Goal: Subscribe to service/newsletter

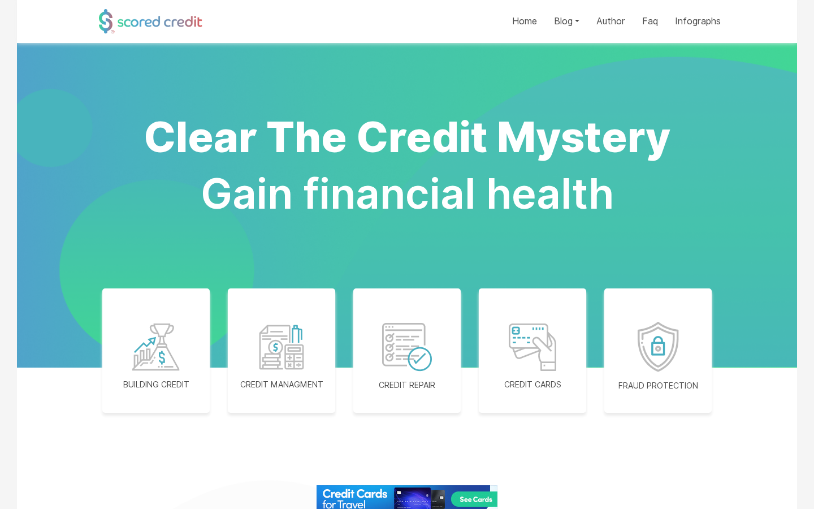
scroll to position [3490, 0]
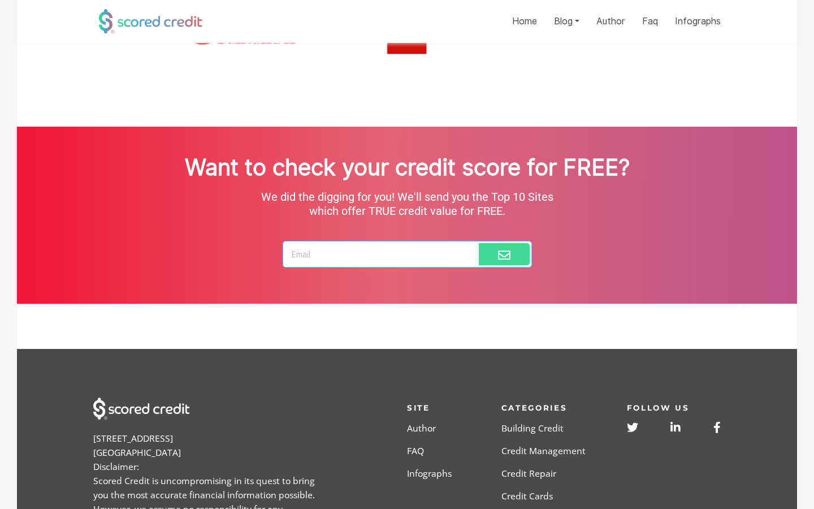
click at [407, 254] on input "text" at bounding box center [407, 254] width 249 height 27
type input "[EMAIL_ADDRESS][DOMAIN_NAME]"
click at [407, 254] on input "text" at bounding box center [407, 254] width 249 height 27
type input "[EMAIL_ADDRESS][DOMAIN_NAME]"
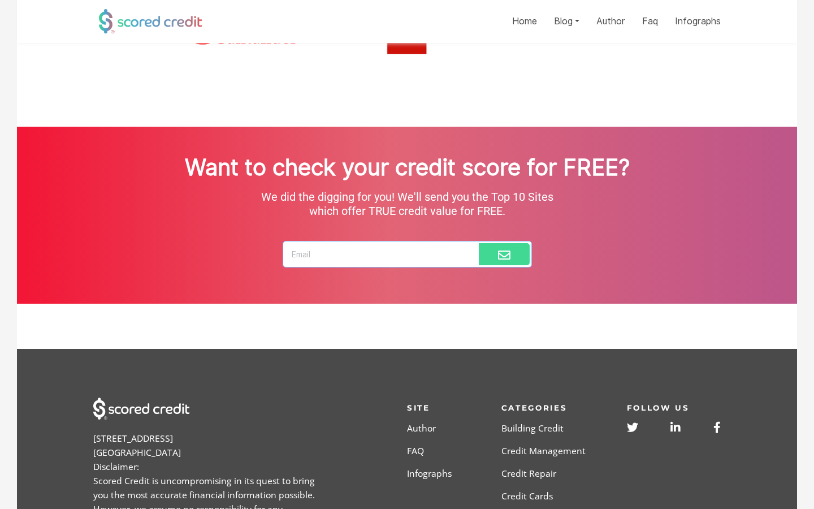
click at [407, 254] on input "text" at bounding box center [407, 254] width 249 height 27
type input "[EMAIL_ADDRESS][DOMAIN_NAME]"
click at [407, 254] on input "text" at bounding box center [407, 254] width 249 height 27
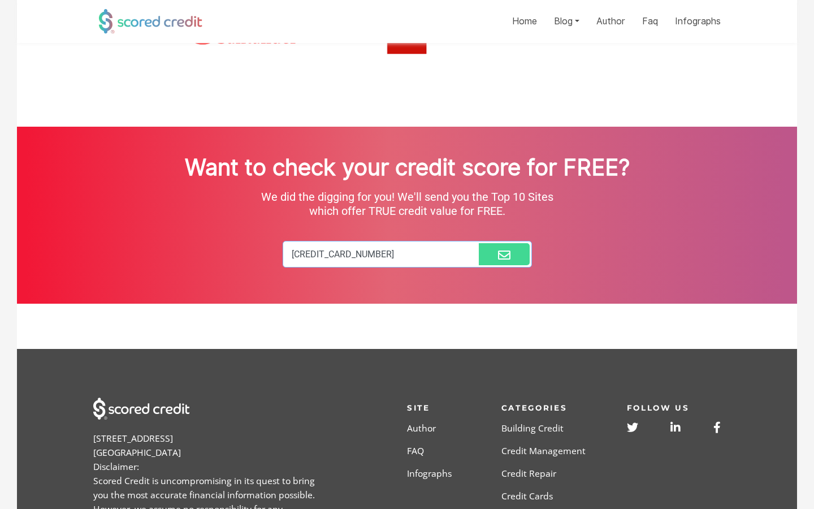
type input "[CREDIT_CARD_NUMBER]"
click at [407, 254] on input "text" at bounding box center [407, 254] width 249 height 27
type input "Archivio"
click at [407, 254] on input "text" at bounding box center [407, 254] width 249 height 27
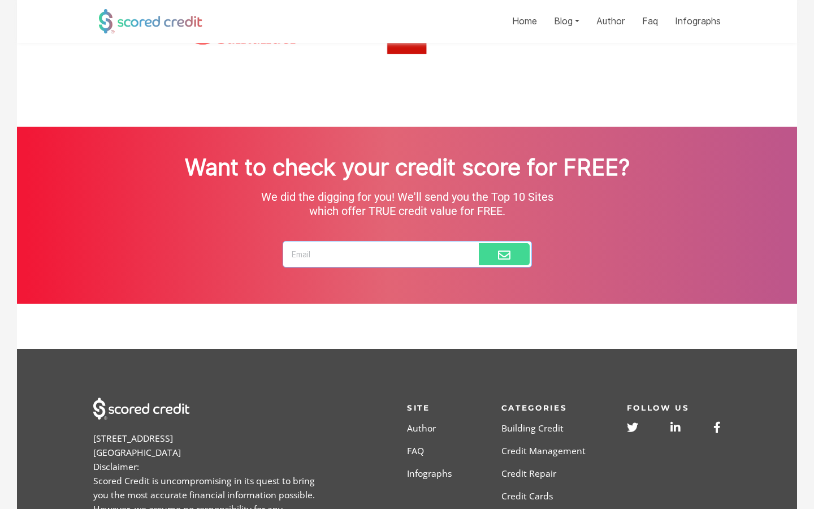
click at [407, 254] on input "text" at bounding box center [407, 254] width 249 height 27
click at [407, 254] on input "[CREDIT_CARD_NUMBER]" at bounding box center [407, 254] width 249 height 27
type input "5"
click at [407, 254] on input "[CREDIT_CARD_NUMBER]" at bounding box center [407, 254] width 249 height 27
type input "5"
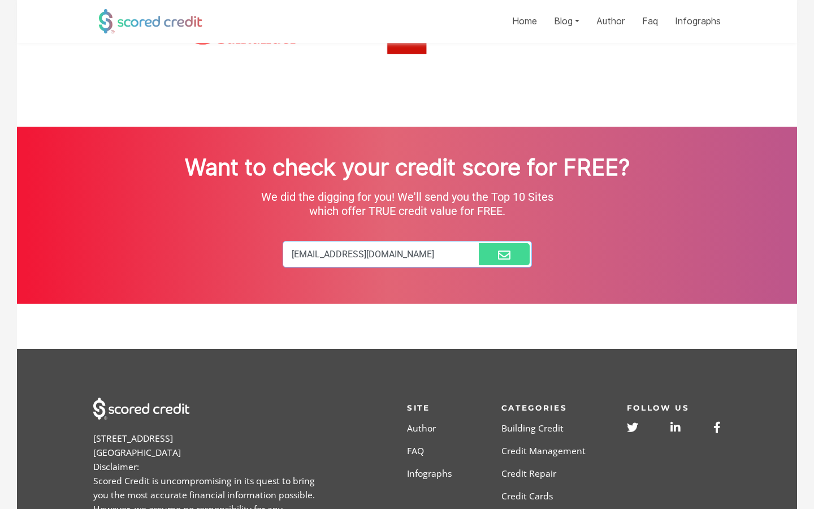
click at [407, 254] on input "[EMAIL_ADDRESS][DOMAIN_NAME]" at bounding box center [407, 254] width 249 height 27
type input "z"
type input "[EMAIL_ADDRESS][DOMAIN_NAME]"
